Goal: Navigation & Orientation: Find specific page/section

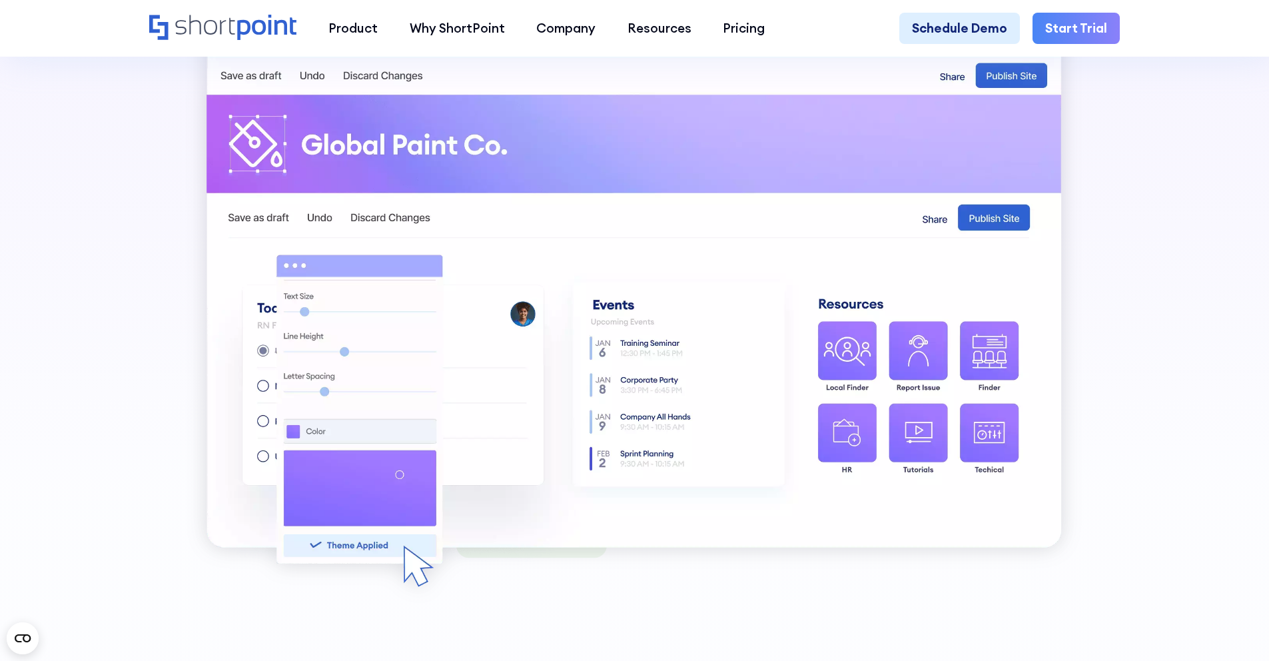
scroll to position [1029, 0]
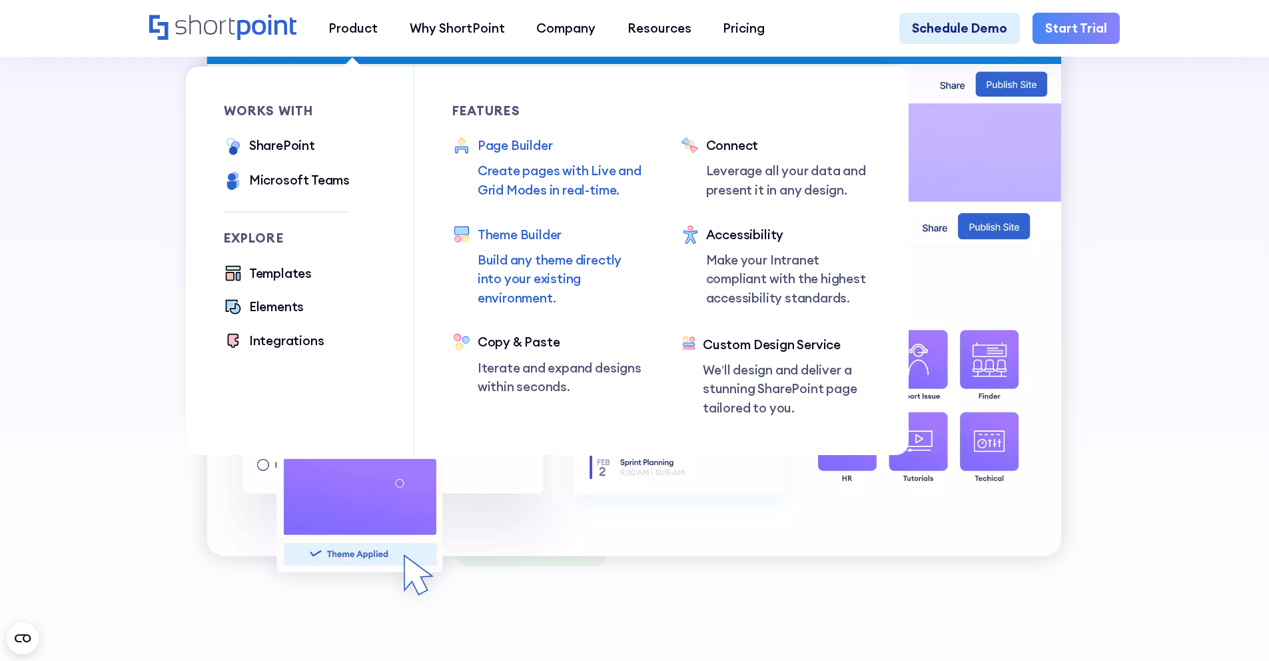
click at [495, 149] on div "Page Builder" at bounding box center [560, 145] width 165 height 19
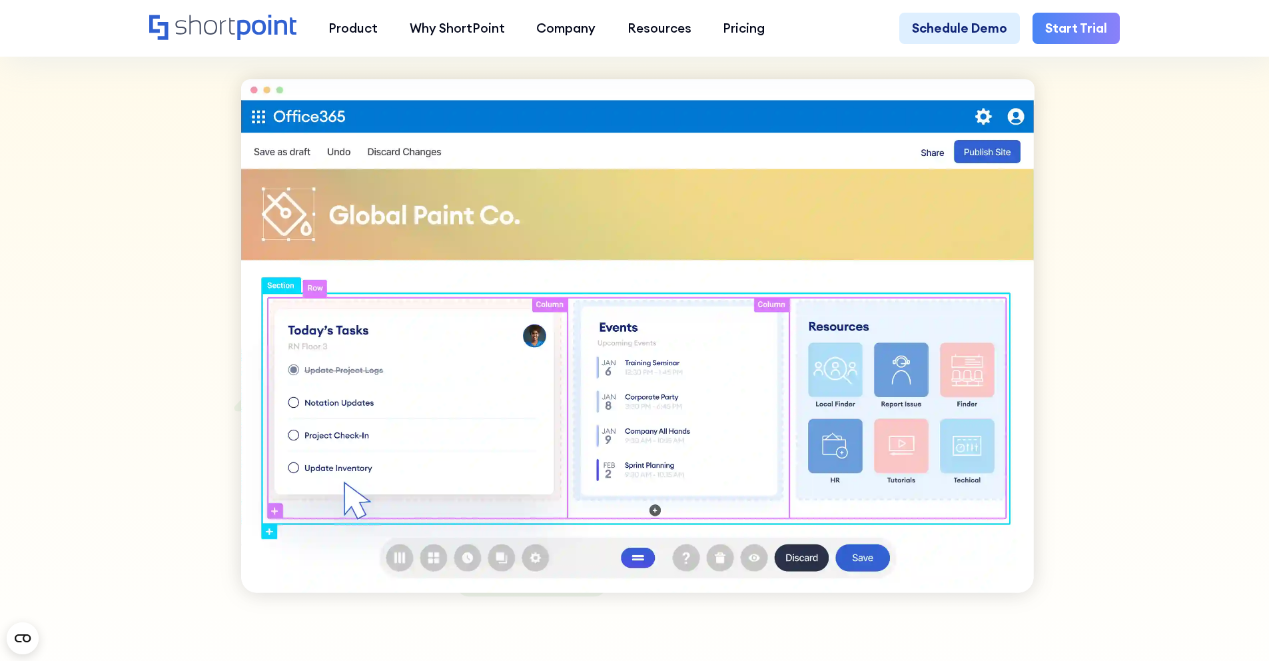
scroll to position [977, 0]
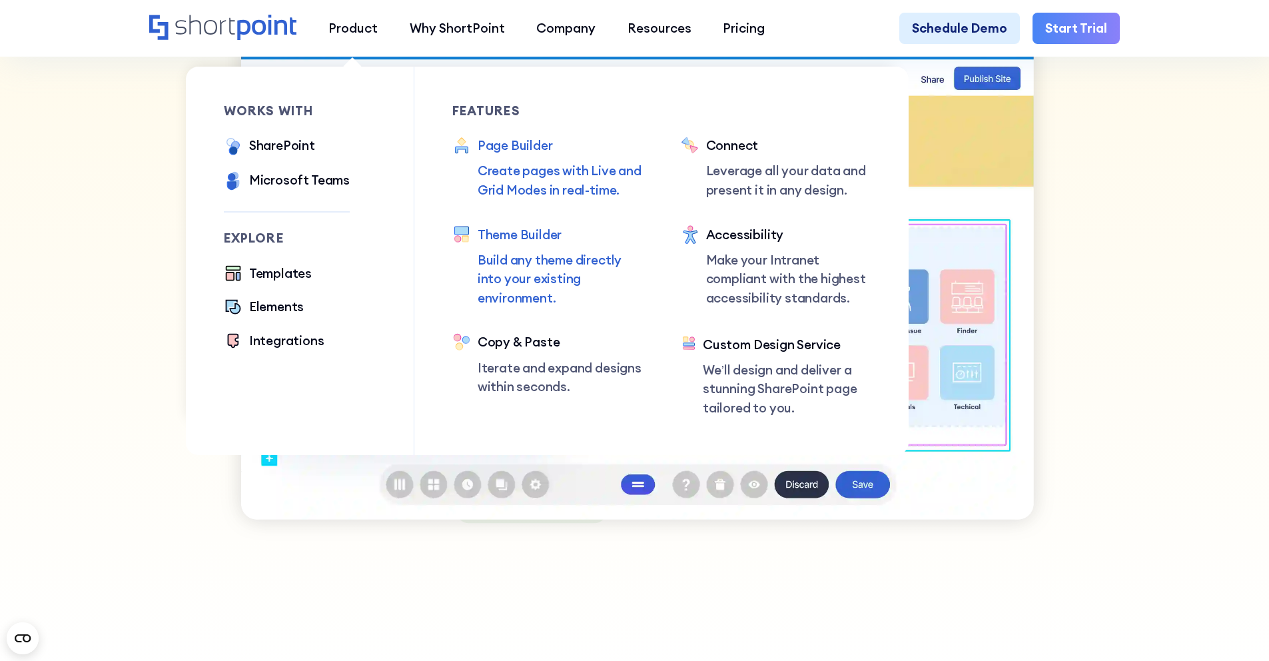
click at [526, 235] on div "Theme Builder" at bounding box center [560, 234] width 165 height 19
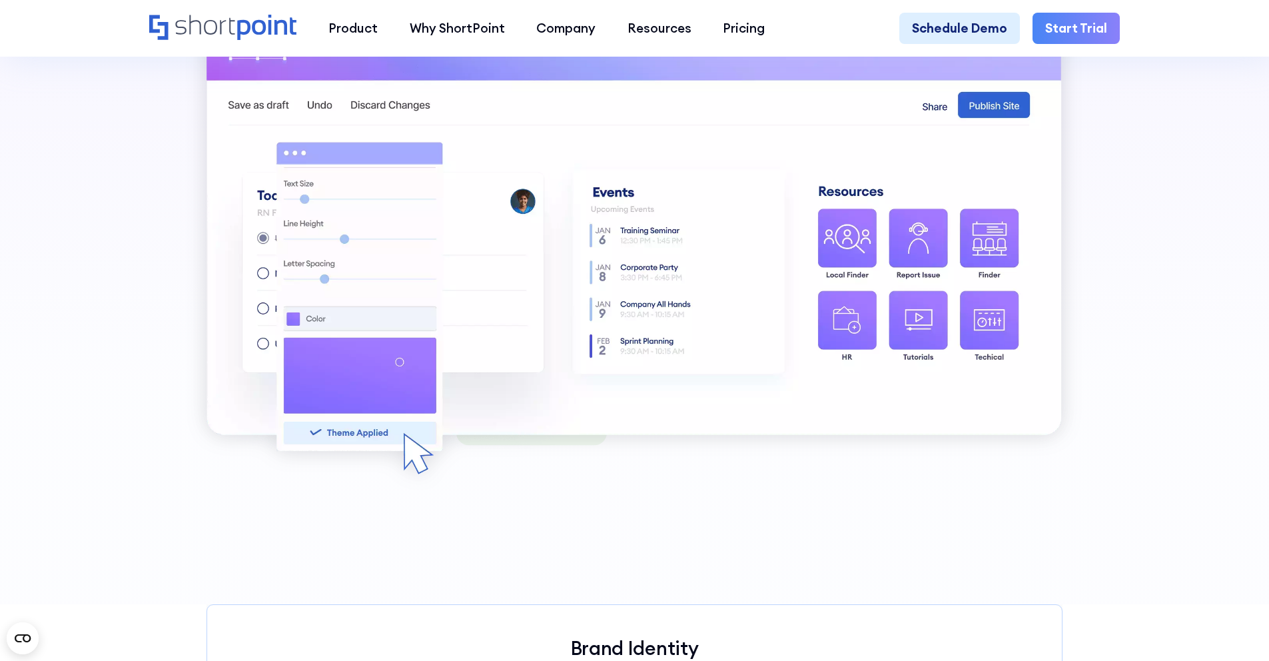
scroll to position [1141, 0]
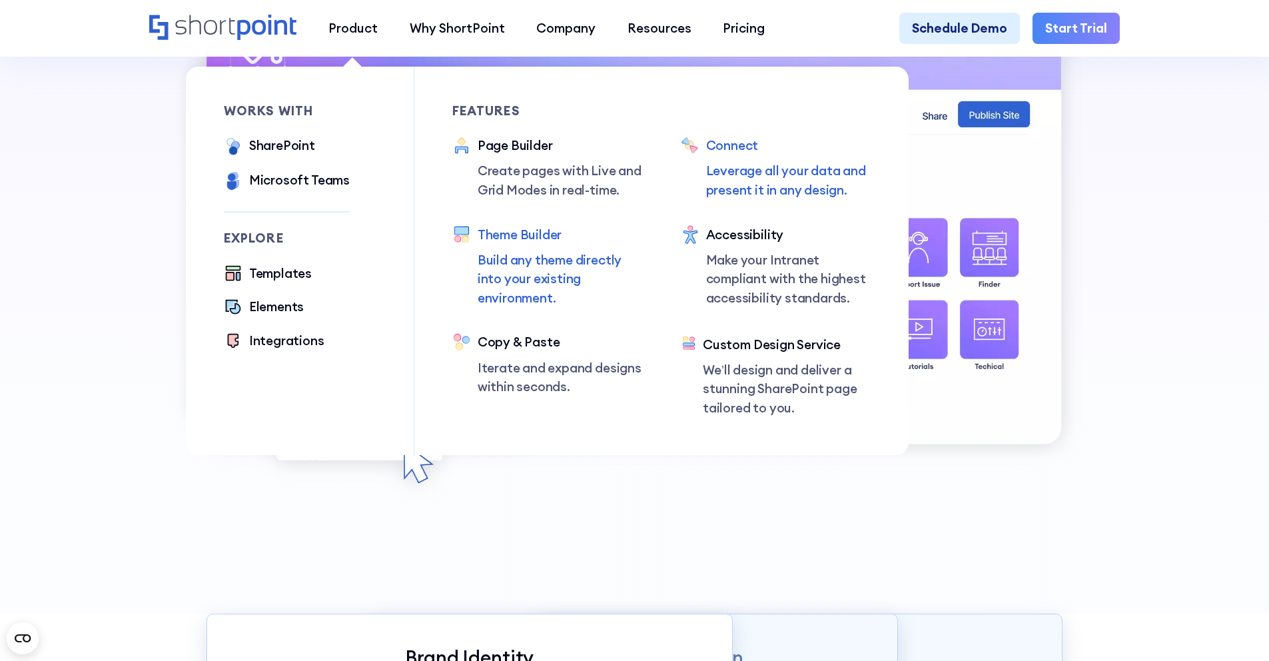
click at [736, 145] on div "Connect" at bounding box center [788, 145] width 165 height 19
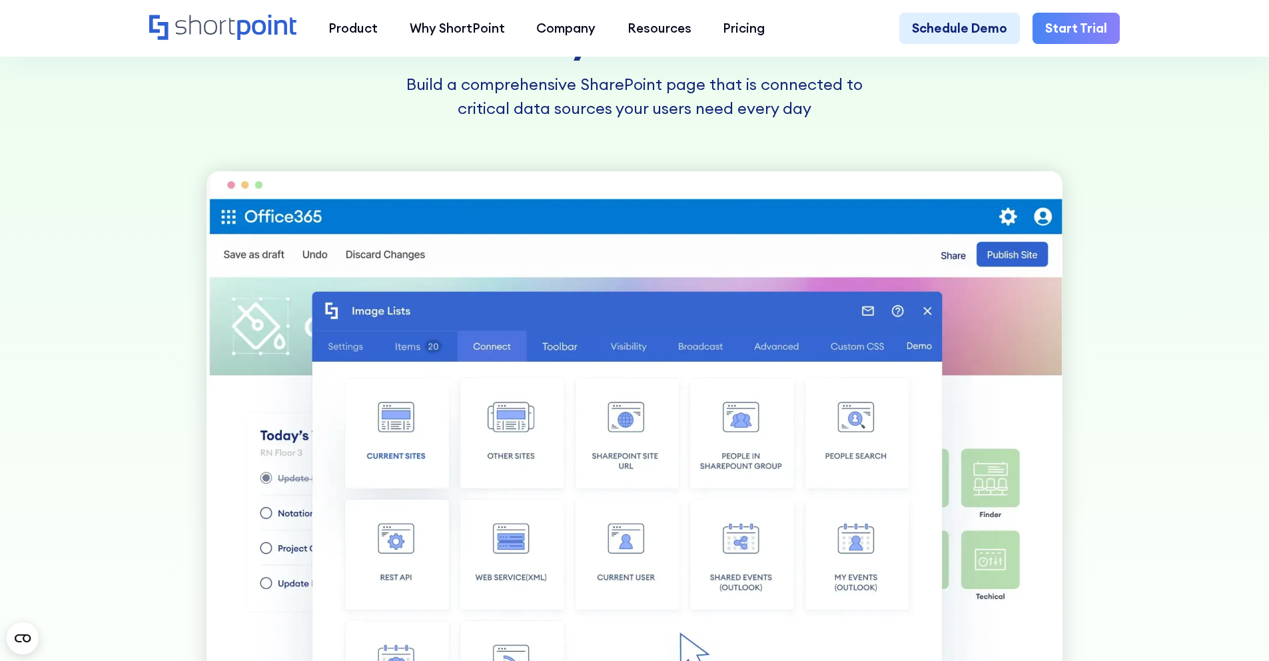
scroll to position [745, 0]
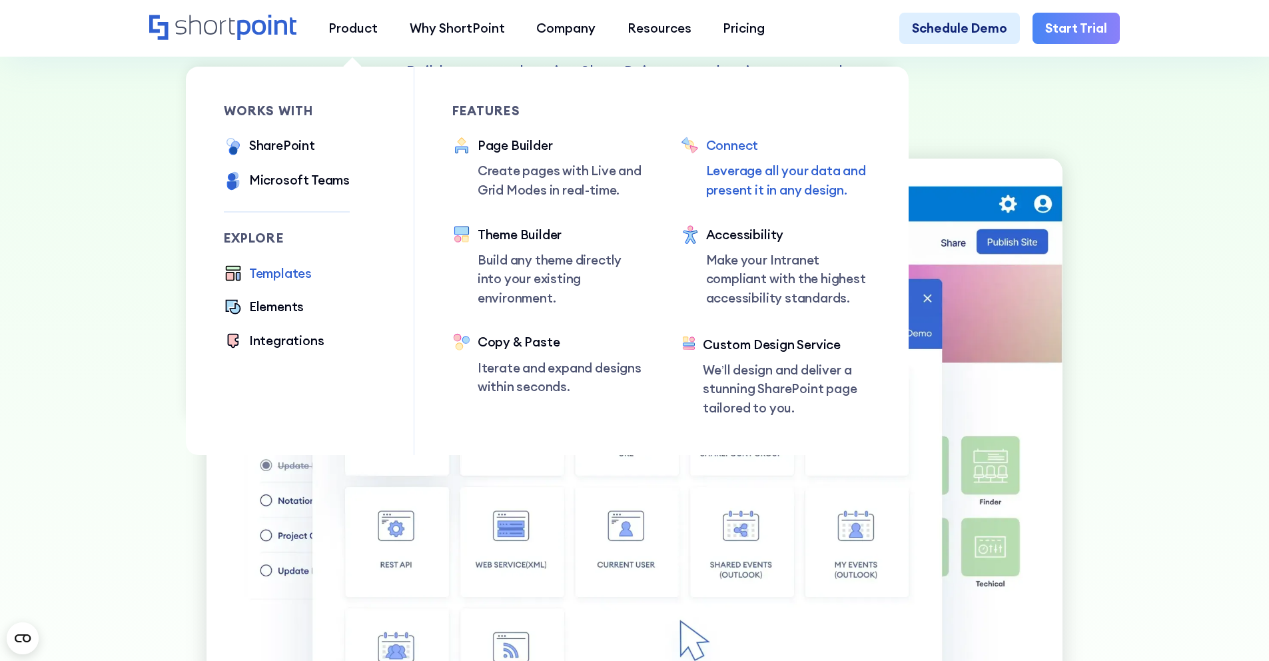
click at [271, 283] on div "Templates" at bounding box center [280, 273] width 63 height 19
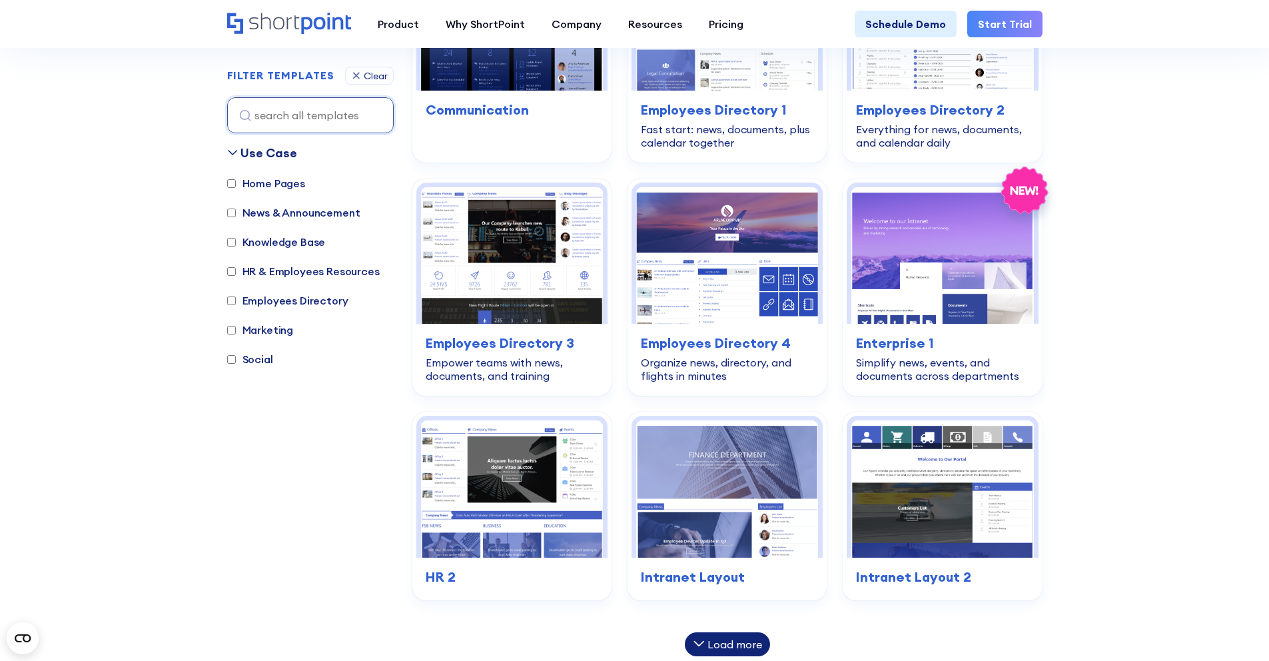
scroll to position [195, 0]
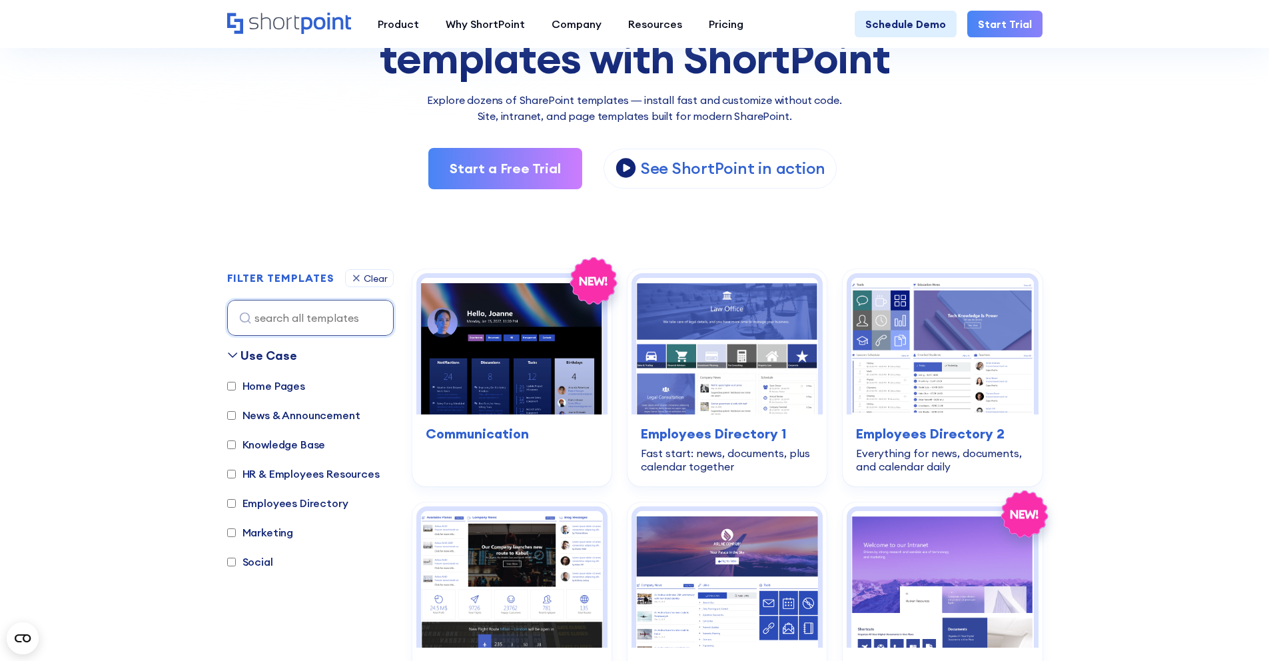
click at [285, 32] on icon "Home" at bounding box center [289, 23] width 124 height 21
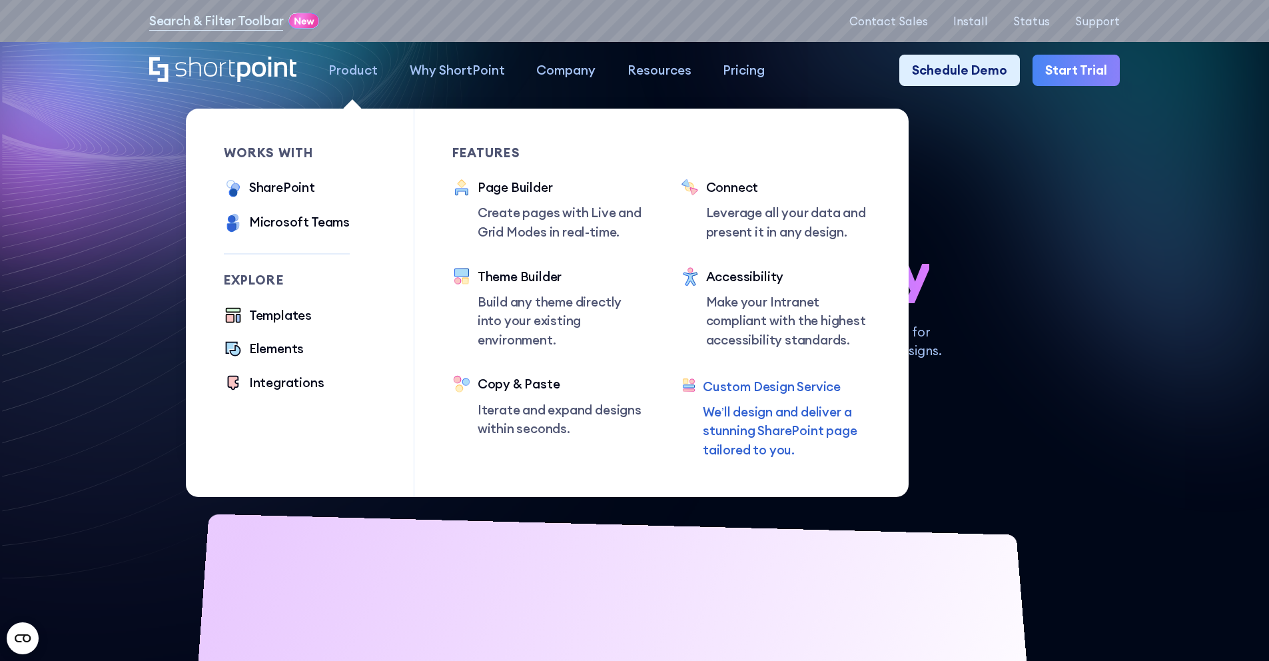
click at [764, 396] on div "Custom Design Service" at bounding box center [787, 386] width 168 height 19
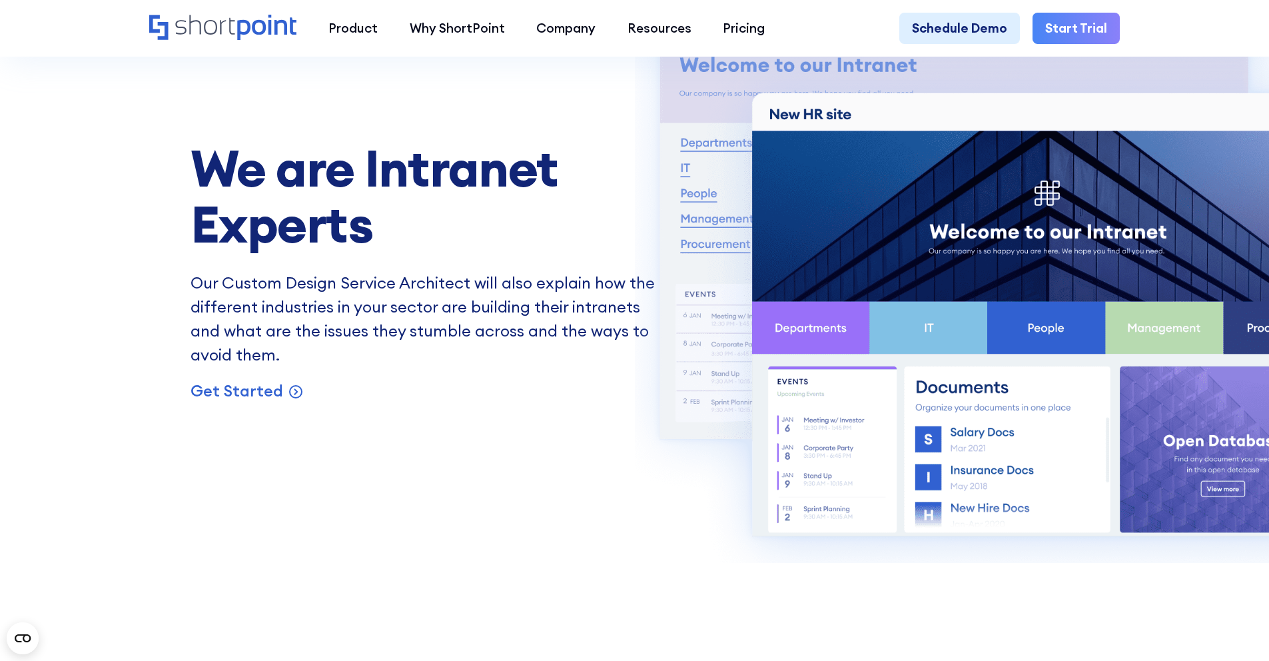
scroll to position [1467, 0]
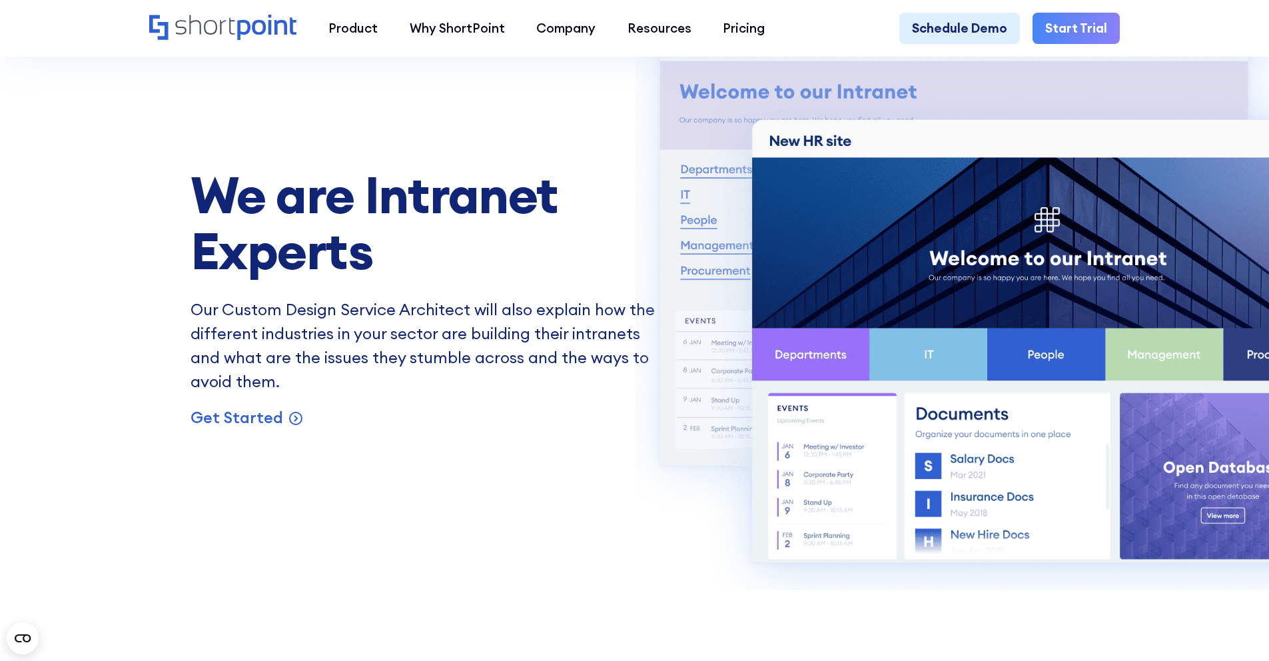
click at [259, 27] on icon "Home" at bounding box center [222, 27] width 147 height 25
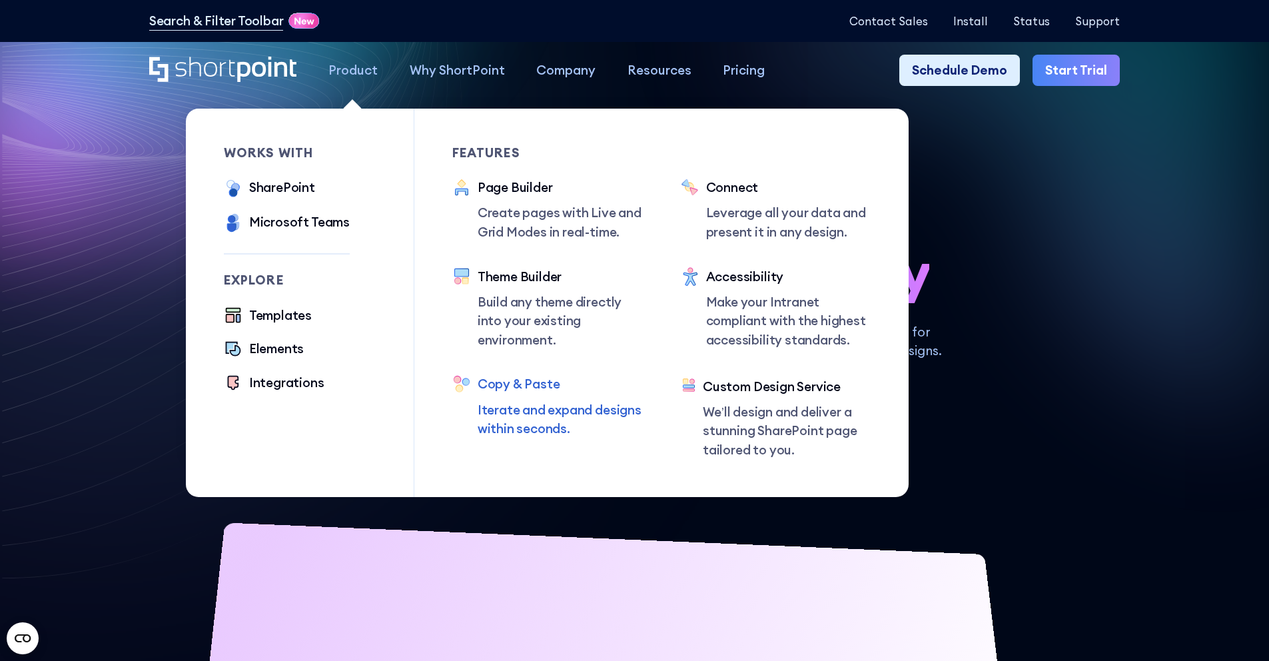
click at [522, 386] on div "Copy & Paste" at bounding box center [560, 383] width 165 height 19
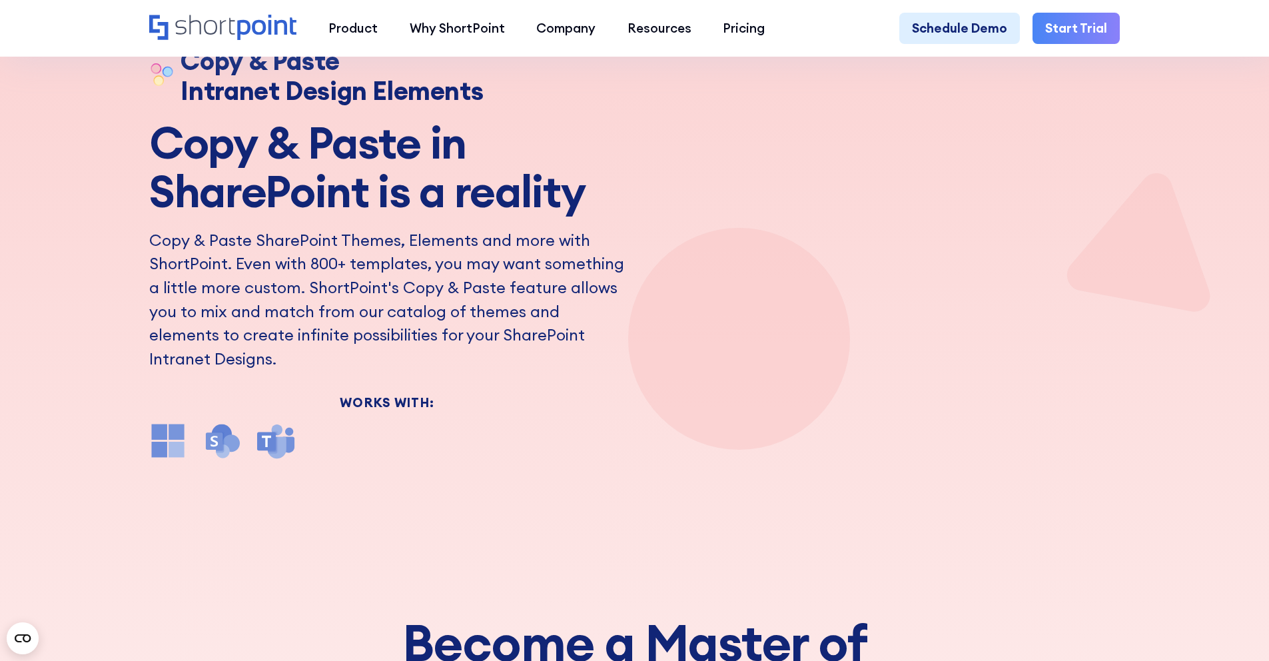
scroll to position [117, 0]
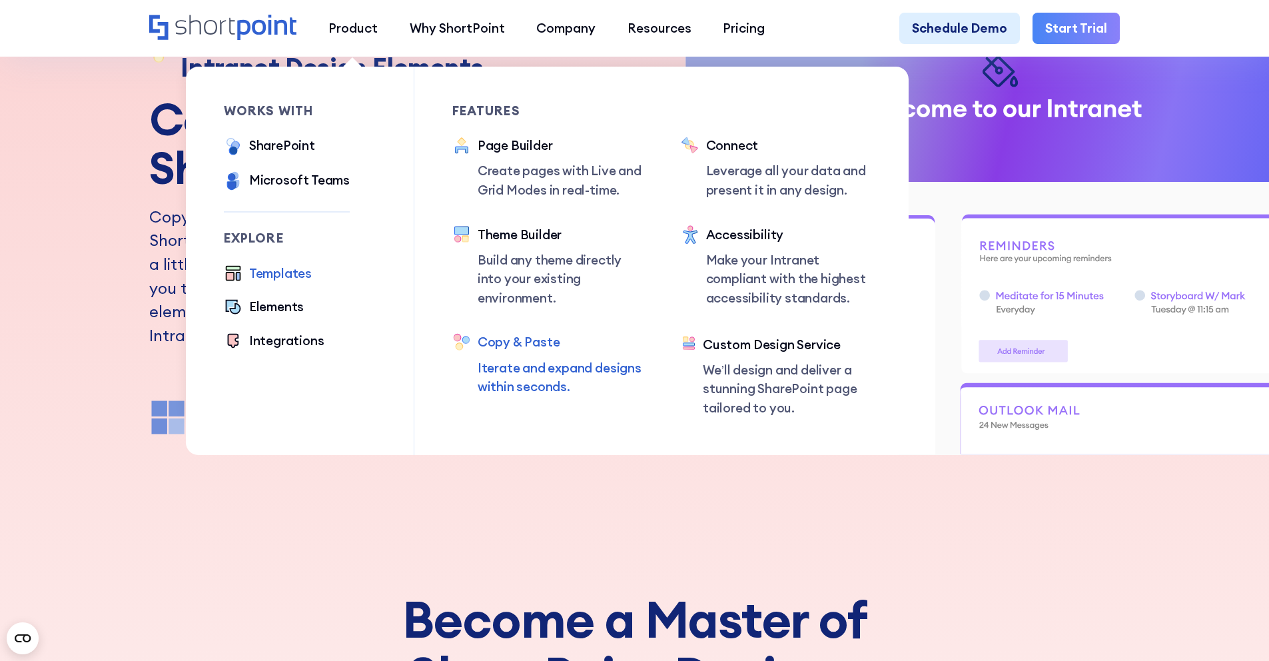
click at [275, 270] on div "Templates" at bounding box center [280, 273] width 63 height 19
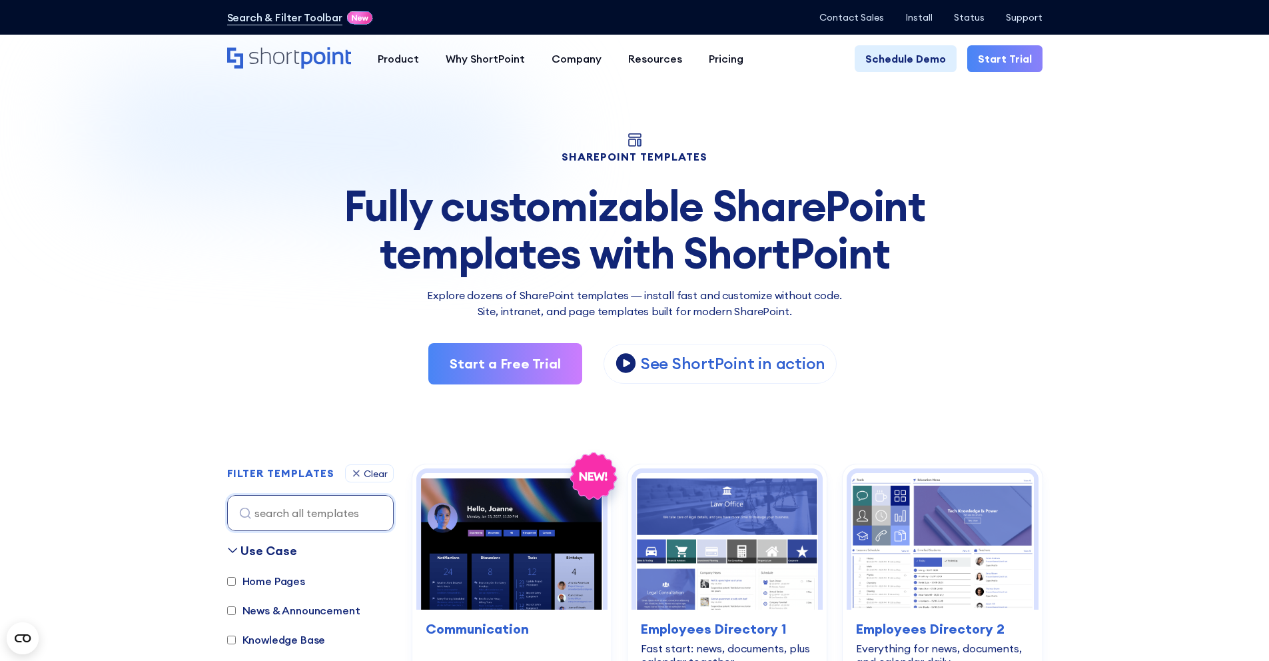
click at [285, 57] on icon "Home" at bounding box center [289, 57] width 124 height 21
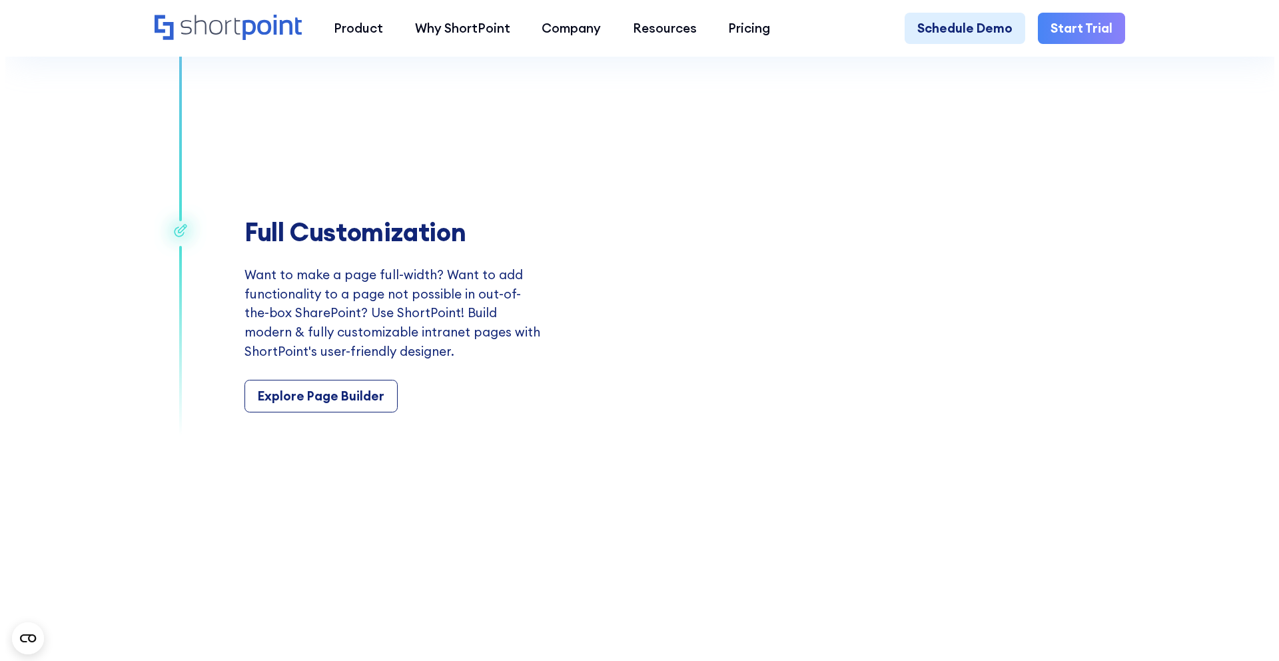
scroll to position [2491, 0]
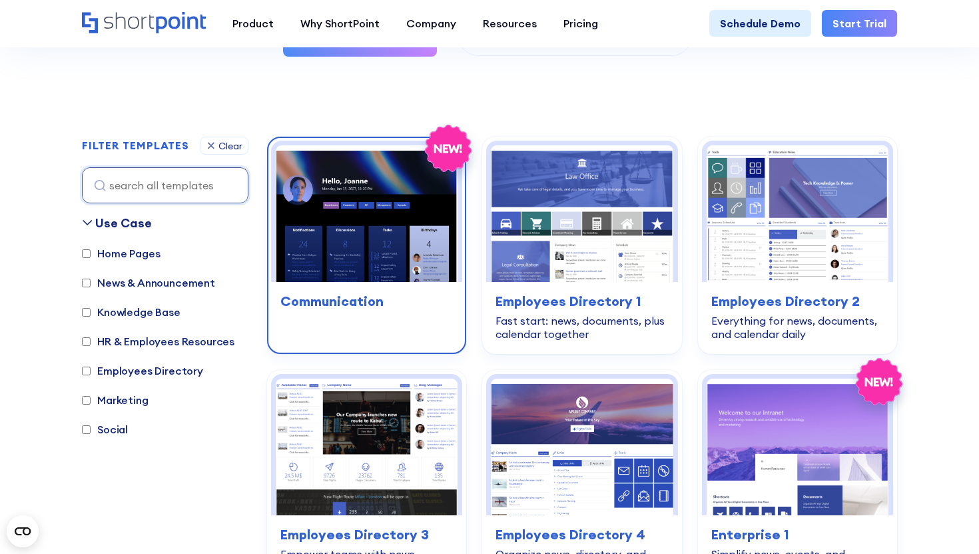
scroll to position [361, 0]
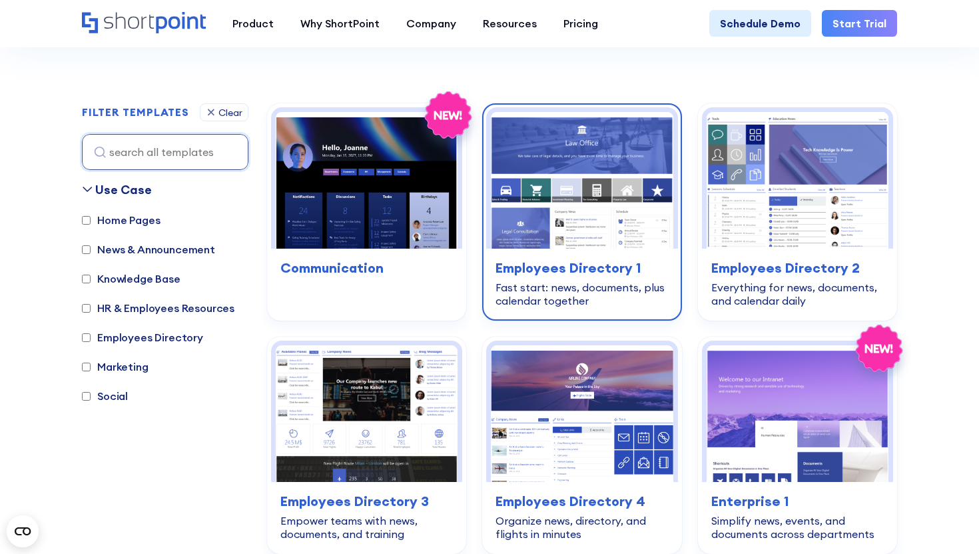
click at [574, 250] on div "employees-directory Employees Directory 1 Fast start: news, documents, plus cal…" at bounding box center [581, 283] width 191 height 68
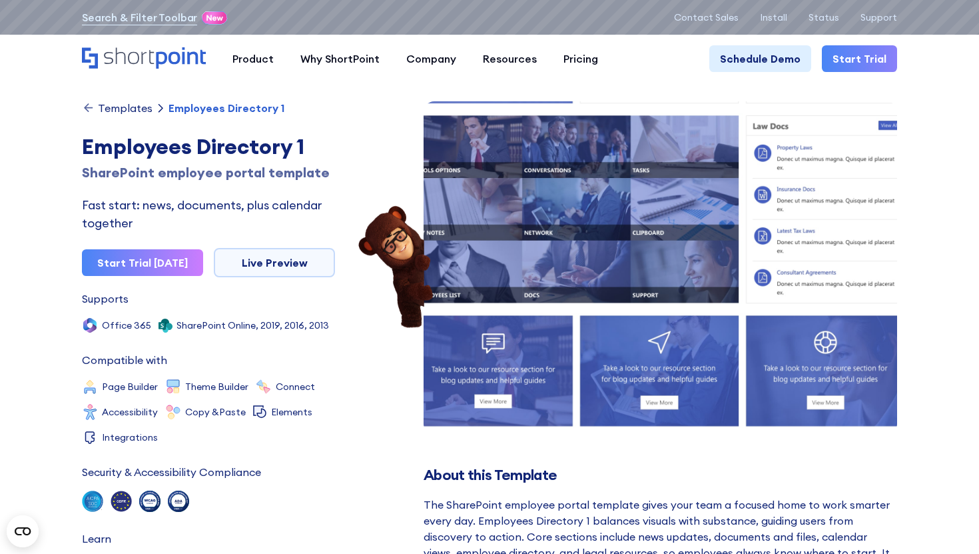
scroll to position [394, 0]
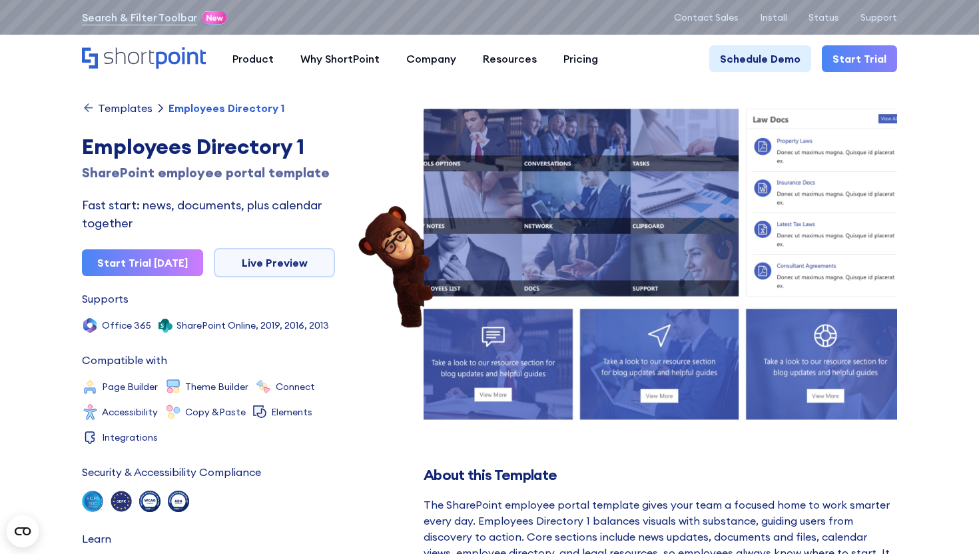
click at [570, 186] on img at bounding box center [660, 54] width 521 height 762
